Goal: Task Accomplishment & Management: Manage account settings

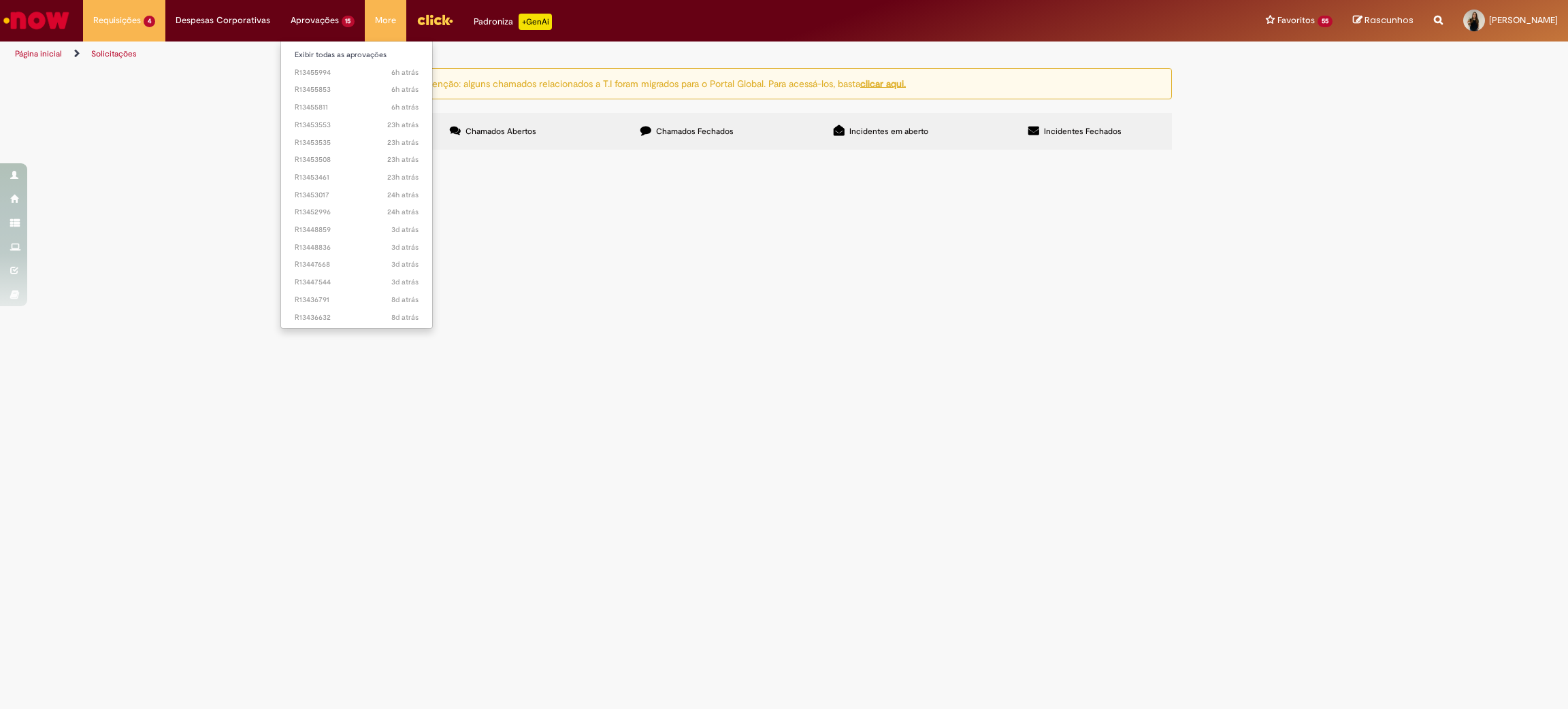
click at [319, 45] on li "Exibir todas as aprovações" at bounding box center [356, 54] width 152 height 18
click at [319, 51] on link "Exibir todas as aprovações" at bounding box center [356, 55] width 152 height 15
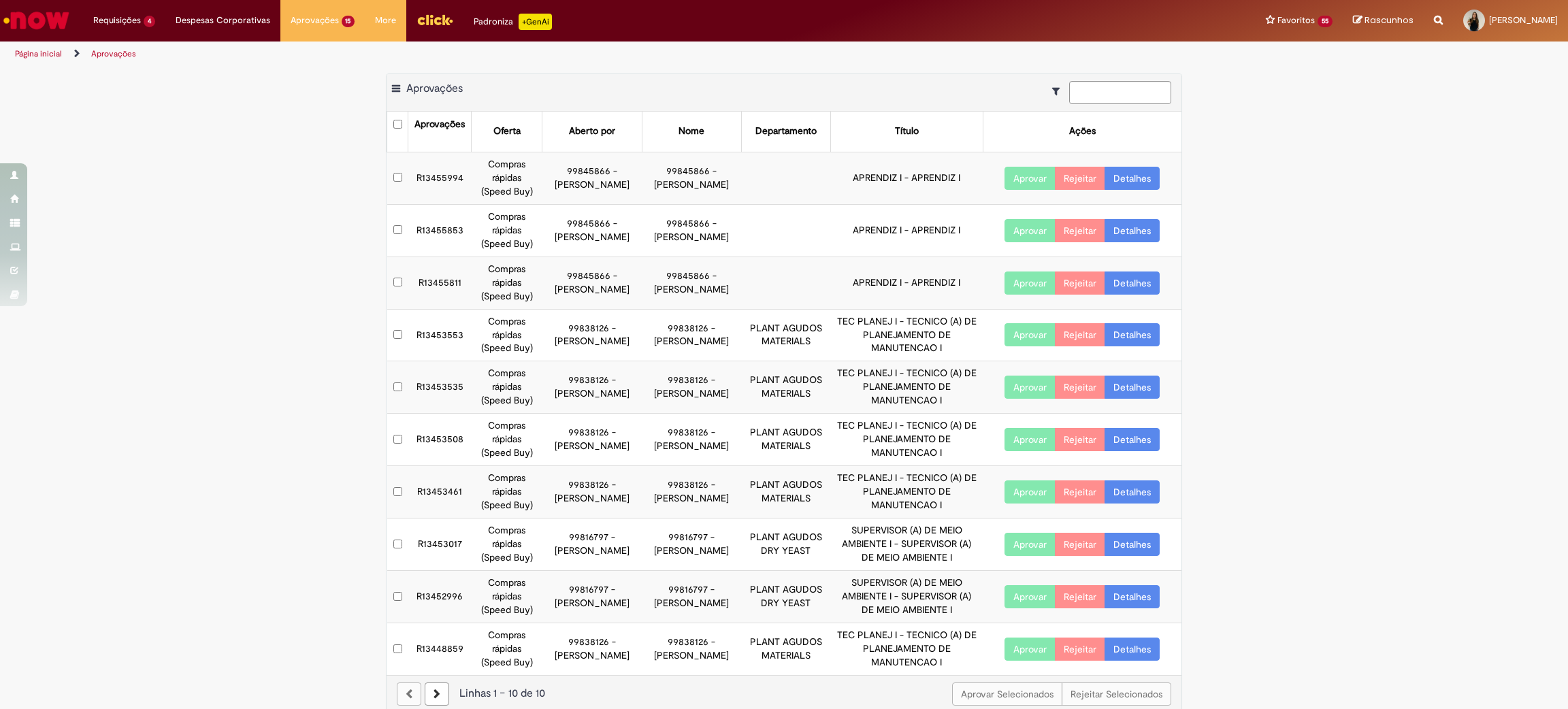
click at [1034, 177] on button "Aprovar" at bounding box center [1030, 178] width 51 height 23
click at [1007, 231] on button "Aprovar" at bounding box center [1030, 231] width 51 height 23
click at [1005, 280] on button "Aprovar" at bounding box center [1030, 283] width 51 height 23
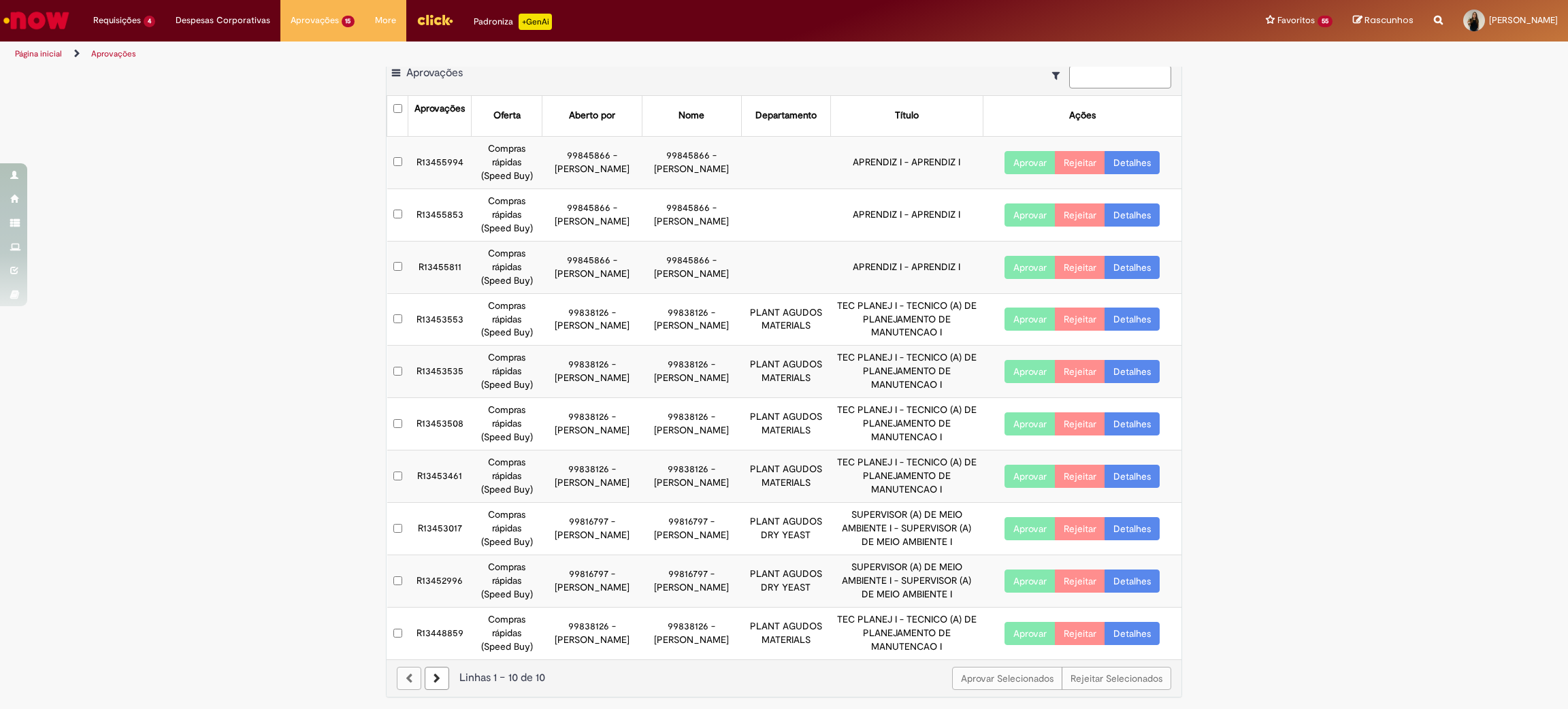
scroll to position [19, 0]
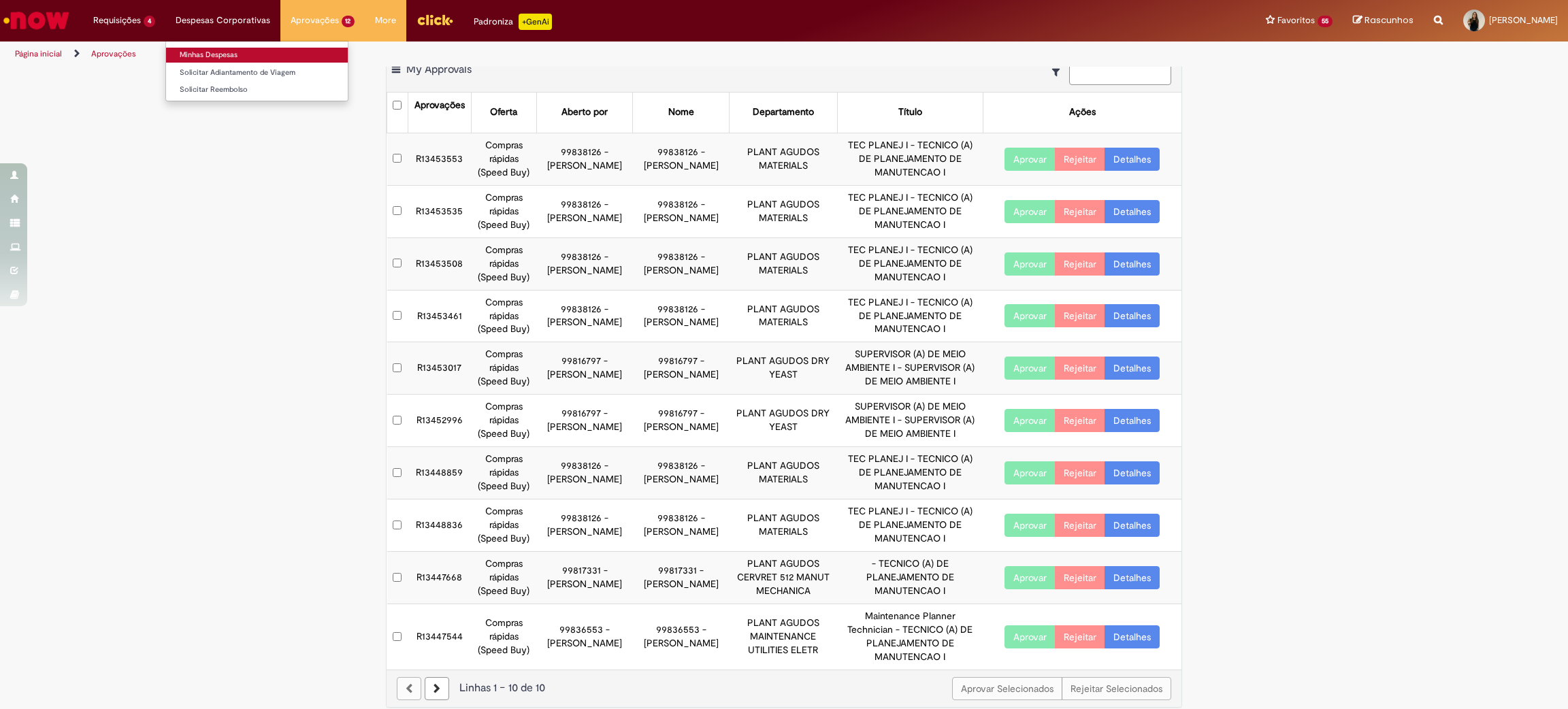
click at [191, 59] on link "Minhas Despesas" at bounding box center [257, 55] width 182 height 15
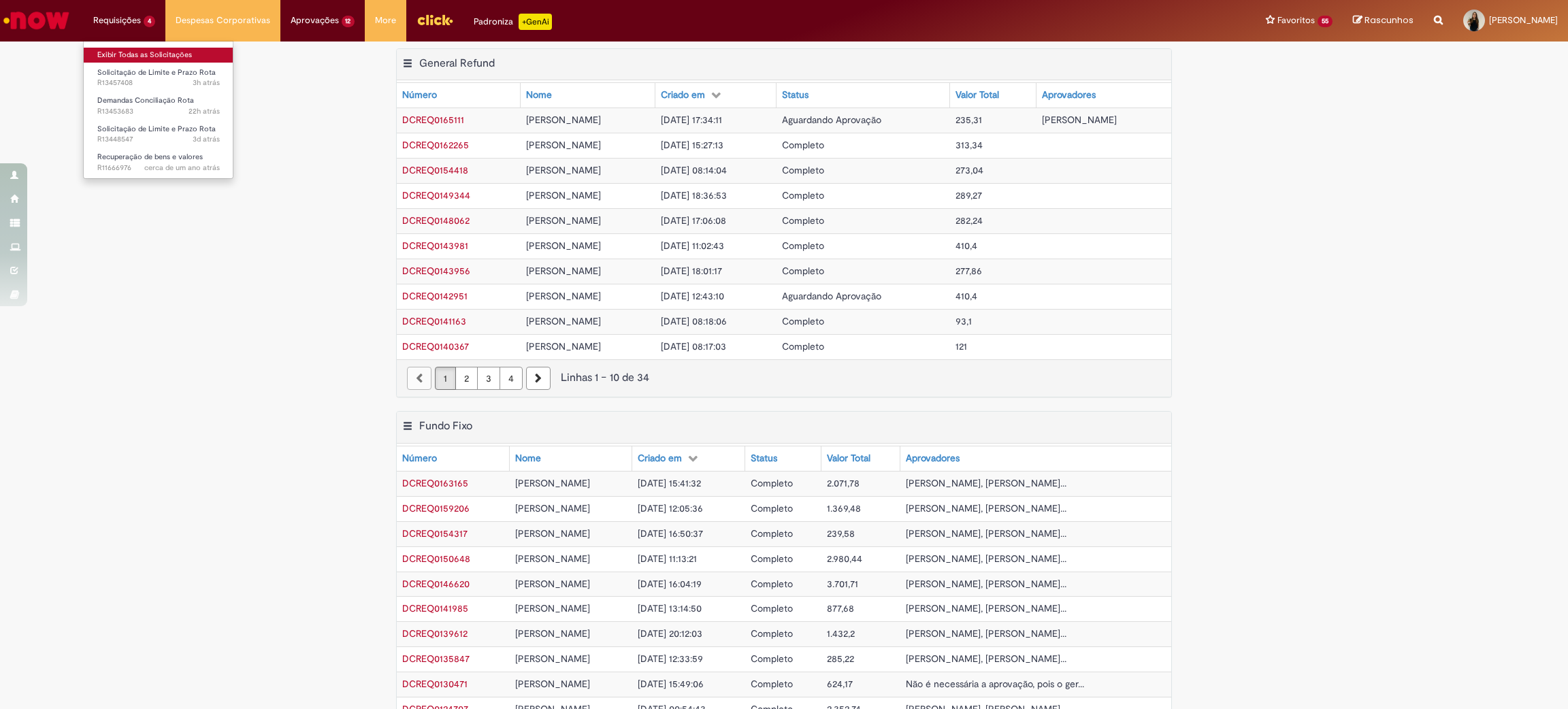
click at [108, 52] on link "Exibir Todas as Solicitações" at bounding box center [158, 55] width 150 height 15
